Goal: Task Accomplishment & Management: Manage account settings

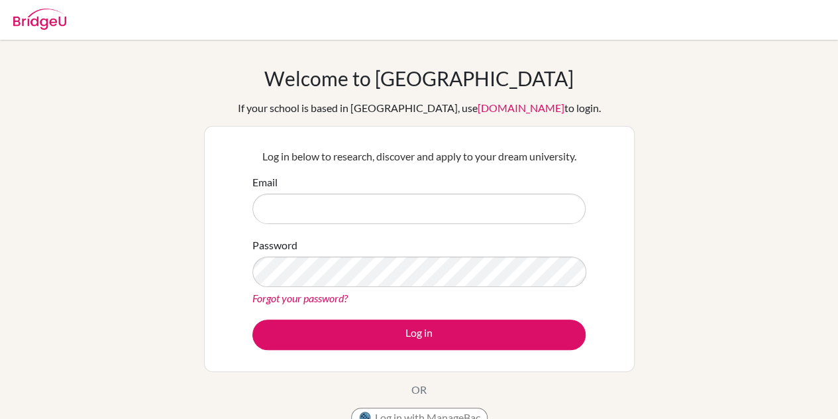
type input "[EMAIL_ADDRESS][DOMAIN_NAME]"
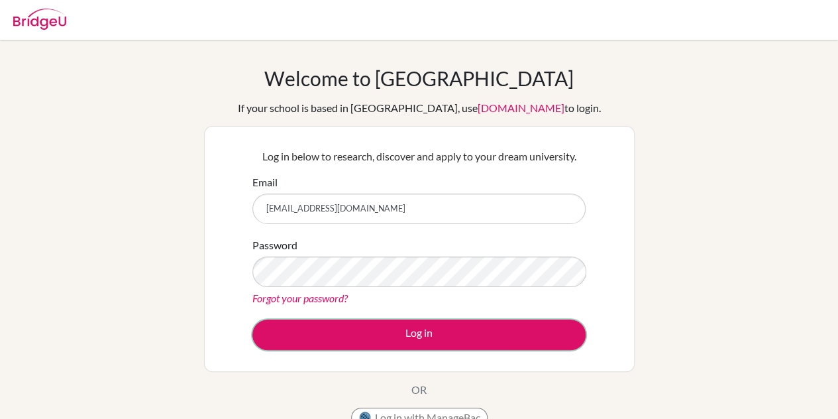
click at [466, 325] on button "Log in" at bounding box center [418, 334] width 333 height 30
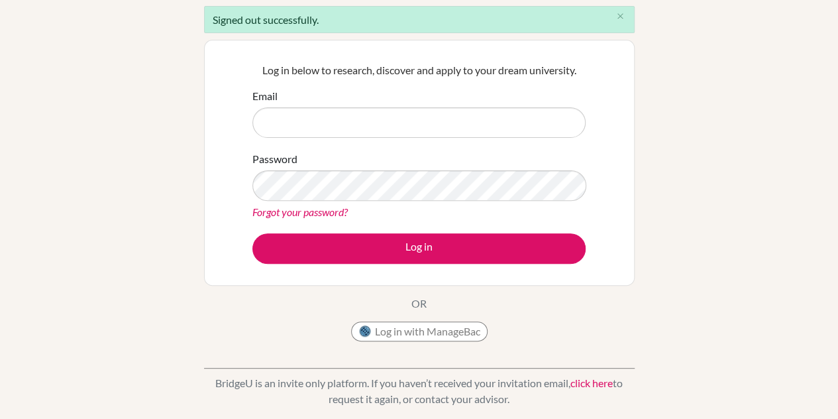
scroll to position [121, 0]
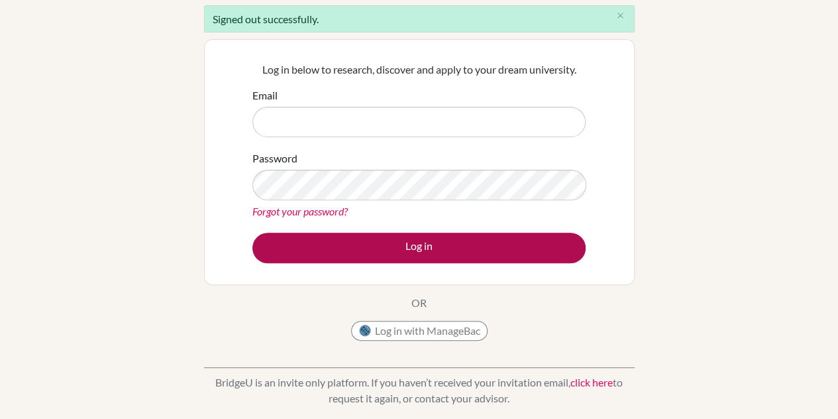
type input "[EMAIL_ADDRESS][DOMAIN_NAME]"
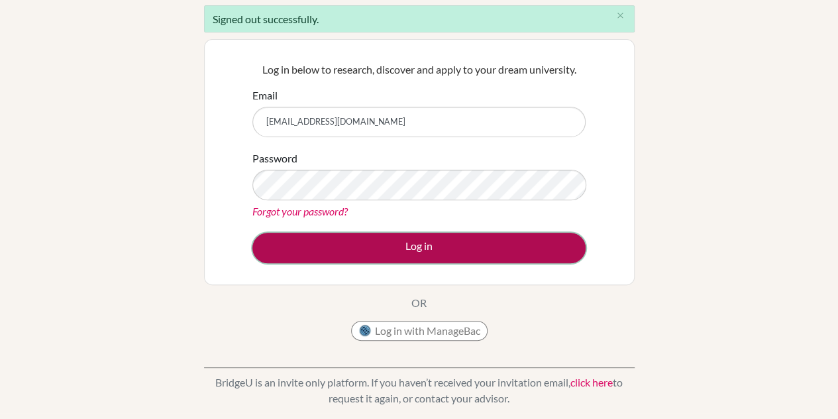
click at [413, 254] on button "Log in" at bounding box center [418, 248] width 333 height 30
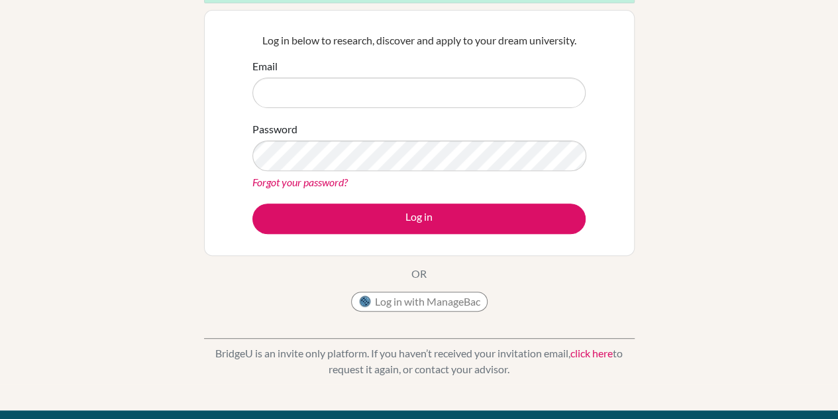
scroll to position [172, 0]
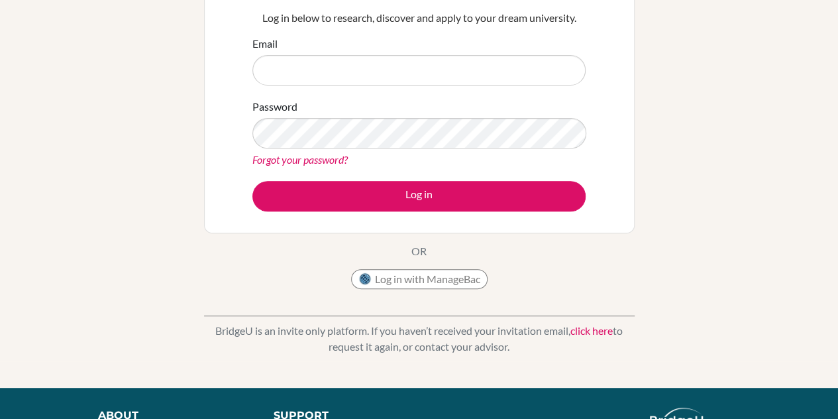
type input "[EMAIL_ADDRESS][DOMAIN_NAME]"
click at [425, 274] on button "Log in with ManageBac" at bounding box center [419, 279] width 137 height 20
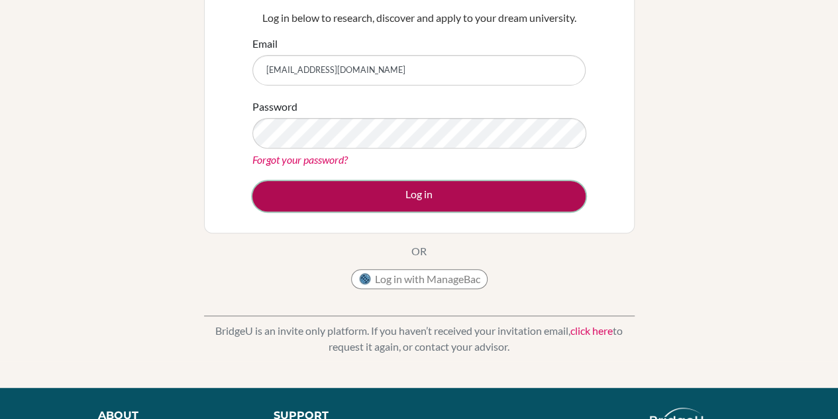
click at [419, 194] on button "Log in" at bounding box center [418, 196] width 333 height 30
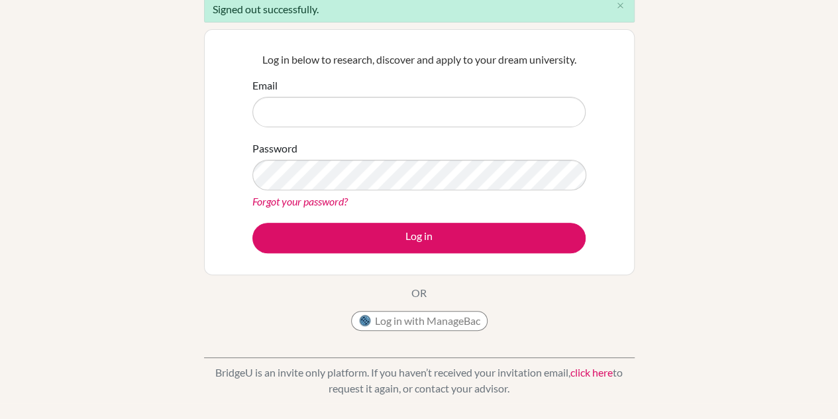
scroll to position [130, 0]
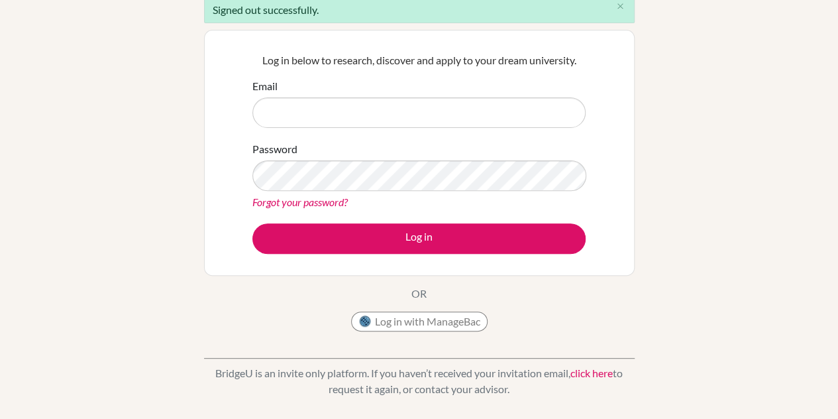
type input "[EMAIL_ADDRESS][DOMAIN_NAME]"
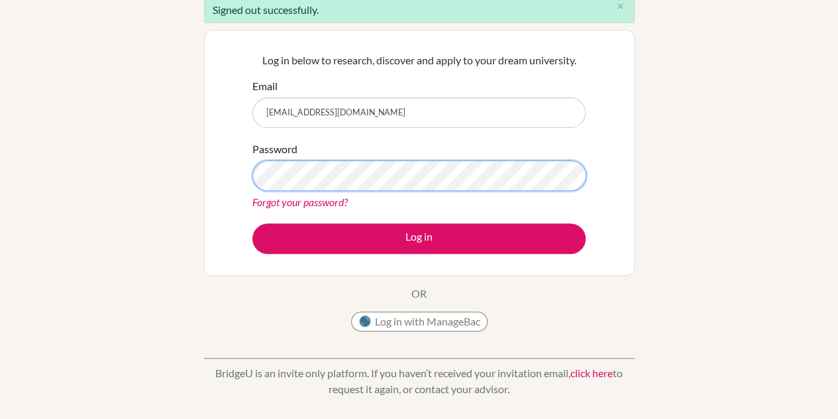
click at [252, 223] on button "Log in" at bounding box center [418, 238] width 333 height 30
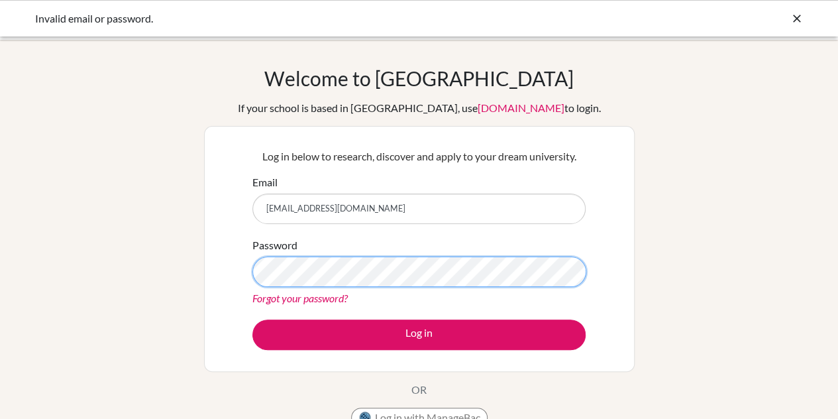
click at [252, 319] on button "Log in" at bounding box center [418, 334] width 333 height 30
click at [233, 267] on div "Log in below to research, discover and apply to your dream university. Email [E…" at bounding box center [419, 249] width 431 height 246
click at [252, 319] on button "Log in" at bounding box center [418, 334] width 333 height 30
click at [241, 272] on div "Log in below to research, discover and apply to your dream university. Email [E…" at bounding box center [419, 249] width 431 height 246
click at [252, 319] on button "Log in" at bounding box center [418, 334] width 333 height 30
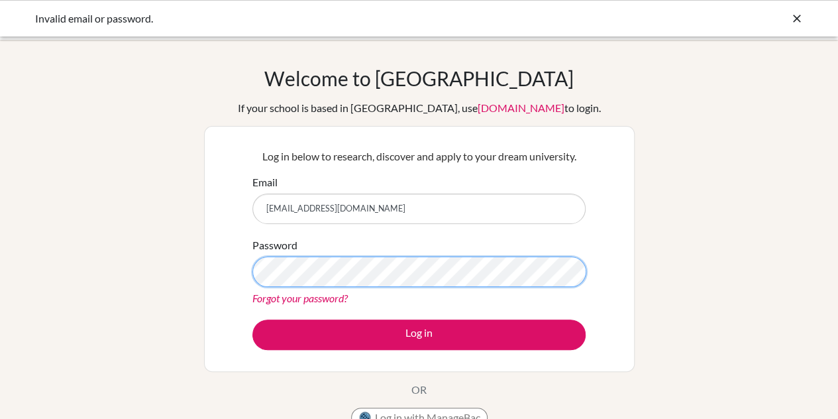
click at [224, 268] on div "Log in below to research, discover and apply to your dream university. Email di…" at bounding box center [419, 249] width 431 height 246
click at [252, 319] on button "Log in" at bounding box center [418, 334] width 333 height 30
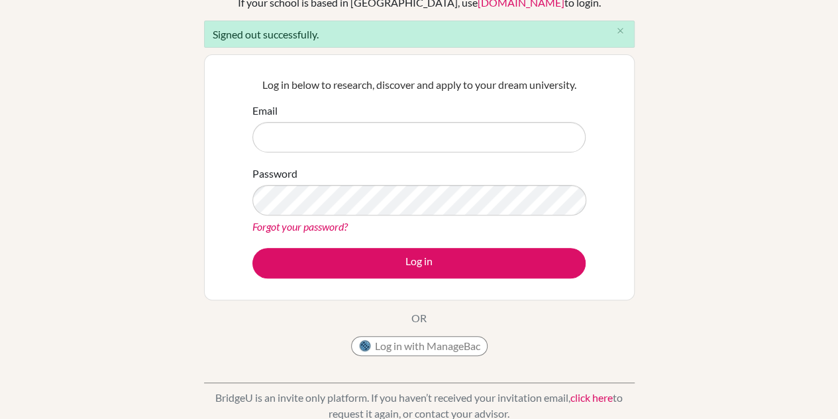
scroll to position [106, 0]
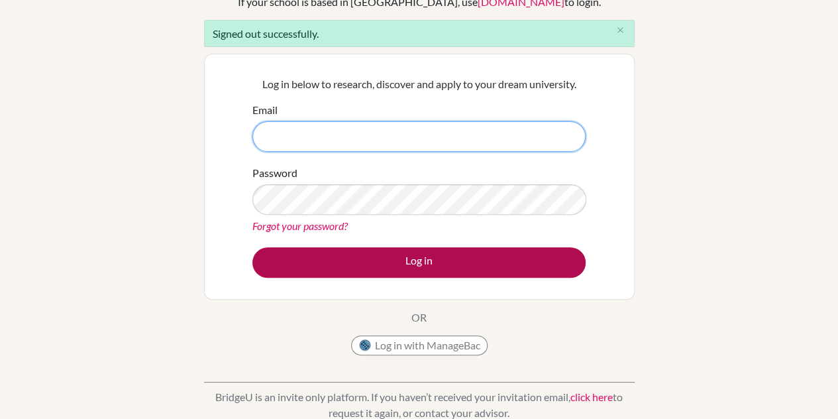
type input "[EMAIL_ADDRESS][DOMAIN_NAME]"
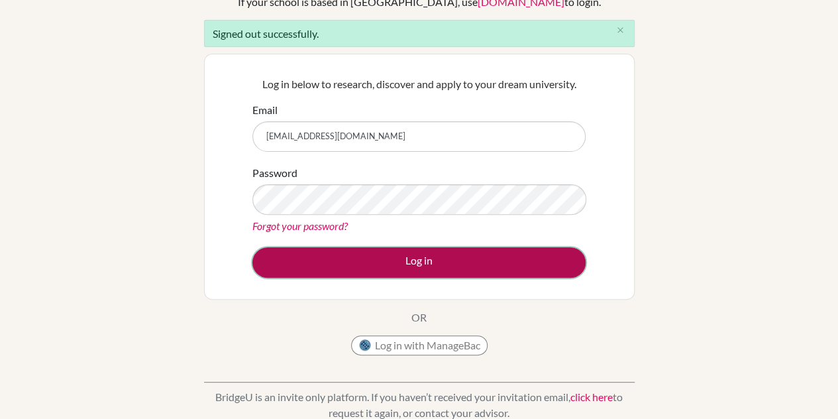
click at [335, 250] on button "Log in" at bounding box center [418, 262] width 333 height 30
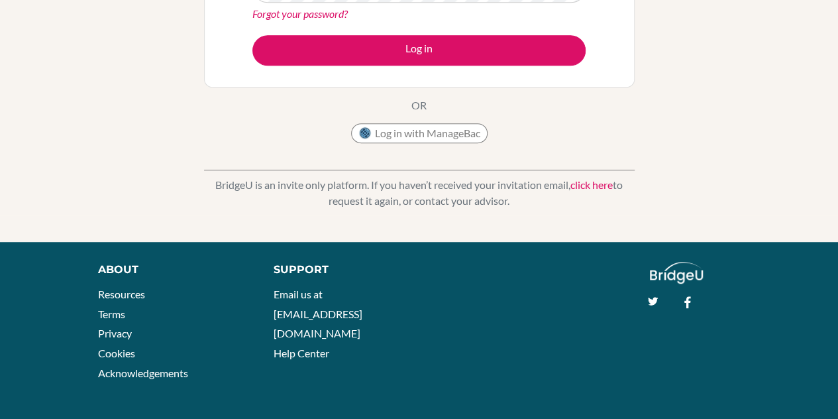
scroll to position [321, 0]
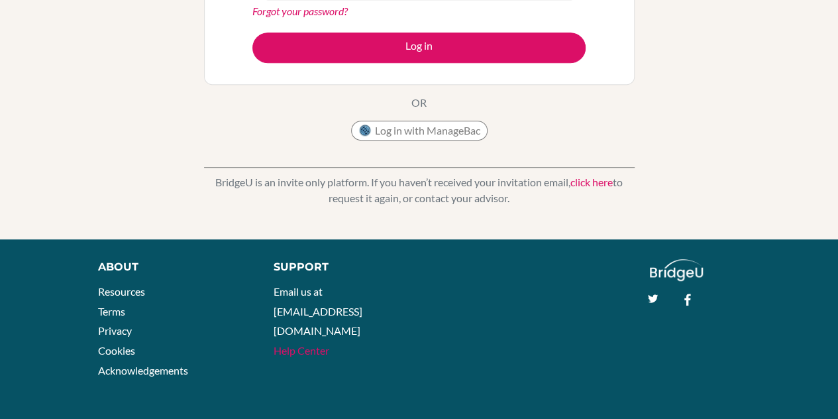
type input "[EMAIL_ADDRESS][DOMAIN_NAME]"
click at [305, 344] on link "Help Center" at bounding box center [302, 350] width 56 height 13
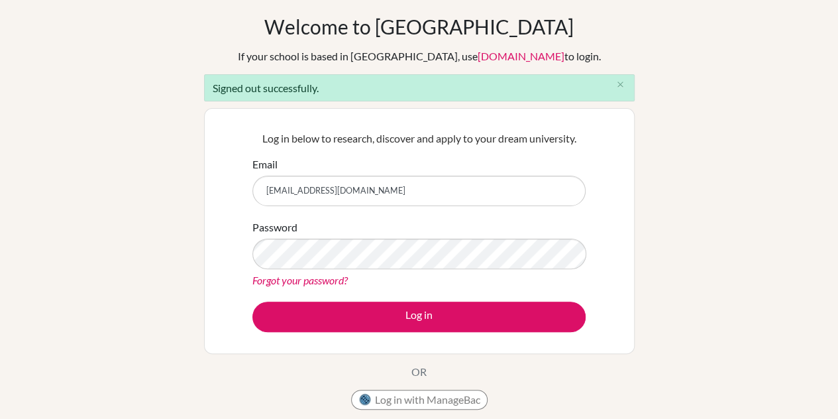
scroll to position [49, 0]
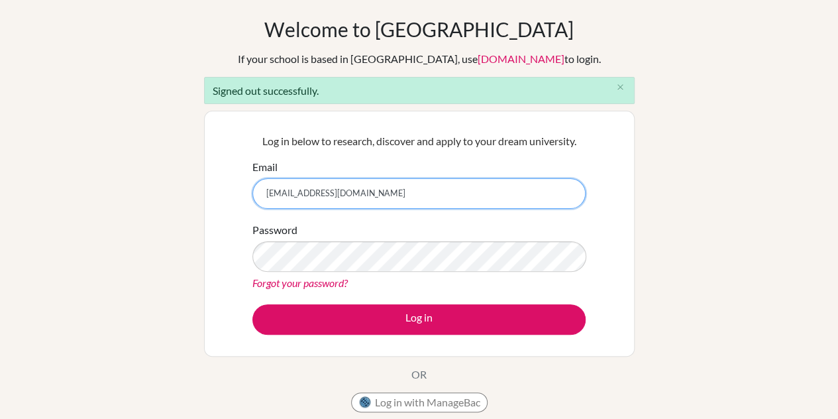
click at [414, 189] on input "[EMAIL_ADDRESS][DOMAIN_NAME]" at bounding box center [418, 193] width 333 height 30
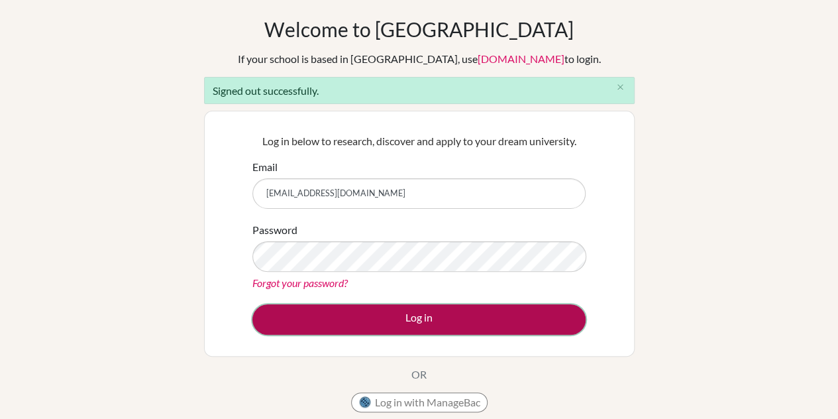
click at [374, 312] on button "Log in" at bounding box center [418, 319] width 333 height 30
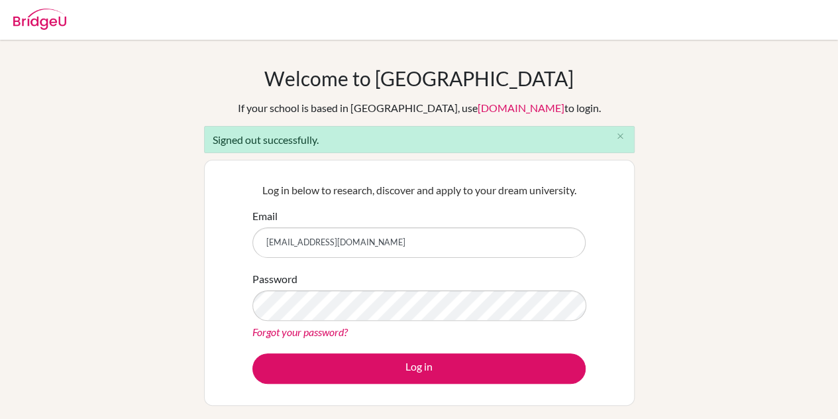
click at [404, 248] on input "[EMAIL_ADDRESS][DOMAIN_NAME]" at bounding box center [418, 242] width 333 height 30
click at [252, 353] on button "Log in" at bounding box center [418, 368] width 333 height 30
click at [427, 244] on input "[EMAIL_ADDRESS][URL][DOMAIN_NAME][DOMAIN_NAME]" at bounding box center [418, 242] width 333 height 30
type input "[EMAIL_ADDRESS][DOMAIN_NAME]"
